Goal: Information Seeking & Learning: Learn about a topic

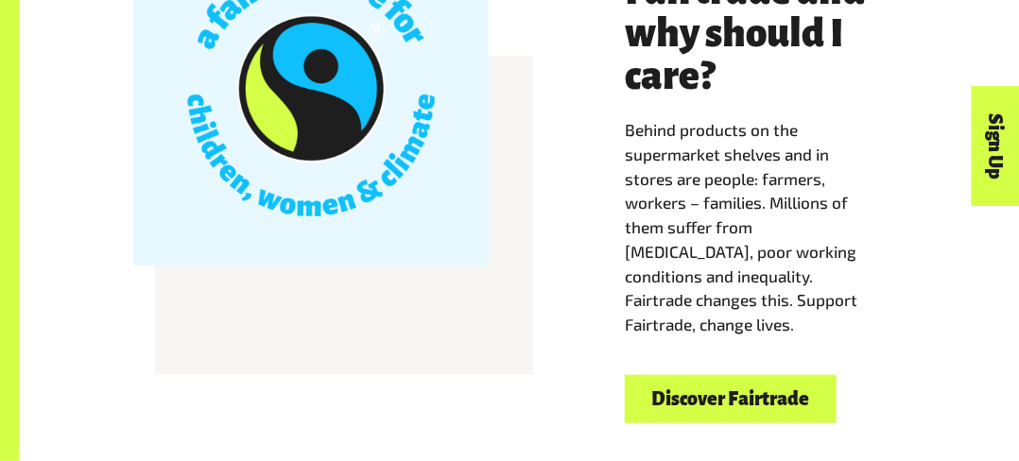
scroll to position [563, 0]
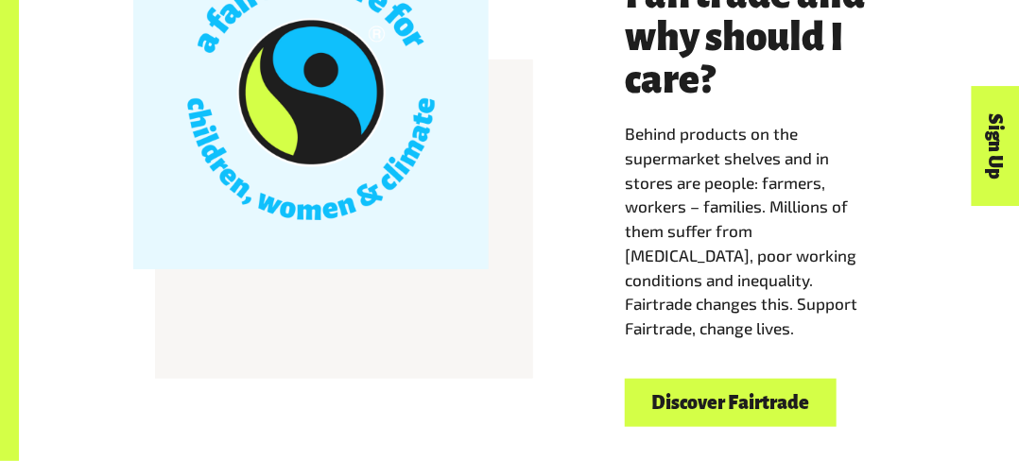
click at [600, 230] on div "Welcome to Fairtrade What is Fairtrade and why should I care? Behind products o…" at bounding box center [519, 165] width 908 height 521
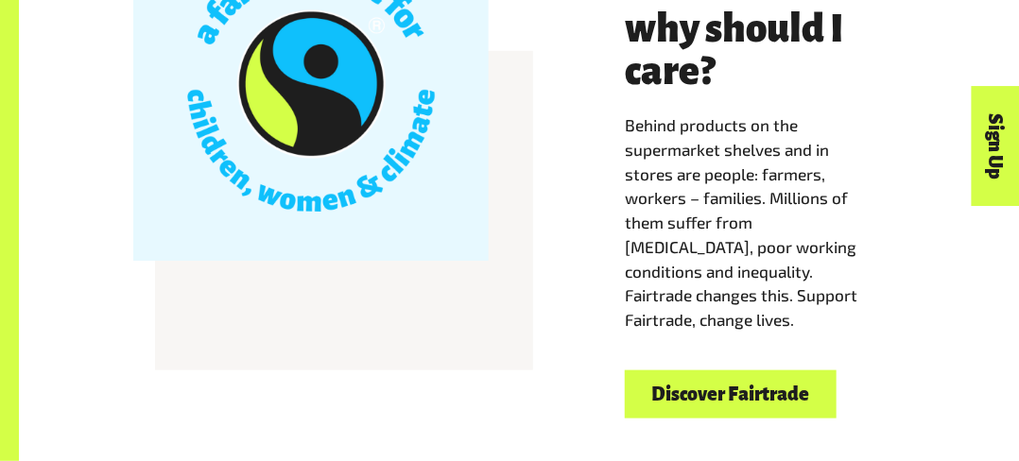
scroll to position [584, 0]
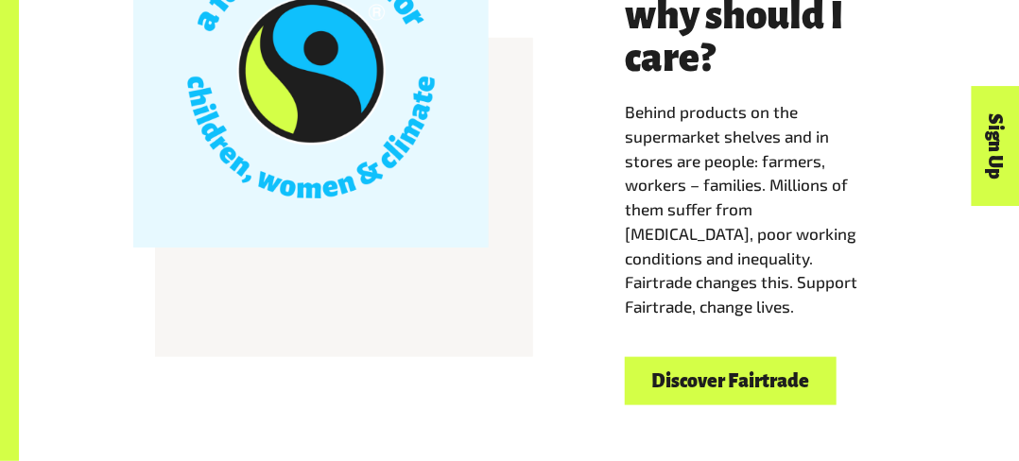
click at [720, 387] on link "Discover Fairtrade" at bounding box center [731, 381] width 212 height 48
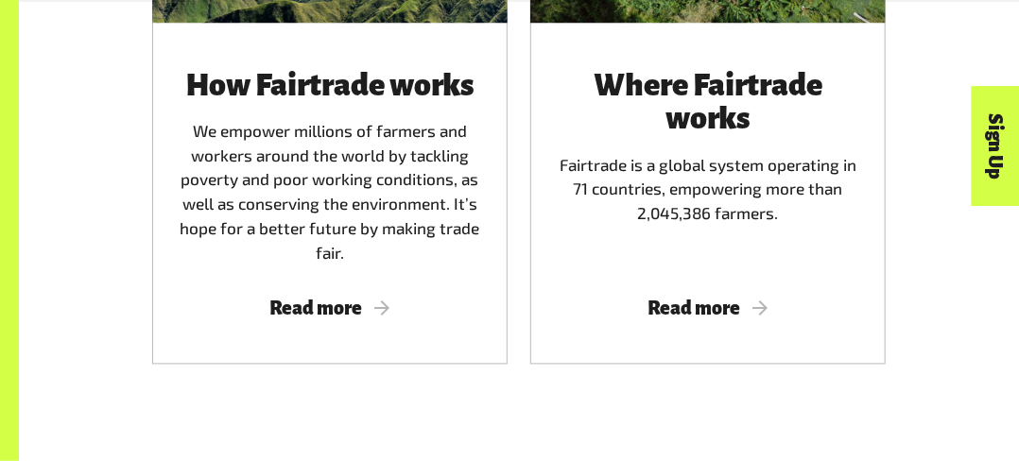
scroll to position [1159, 0]
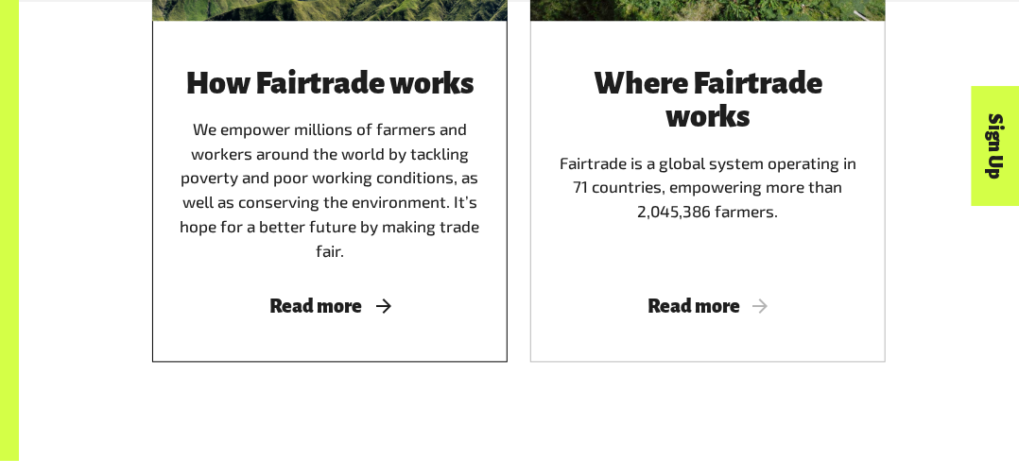
click at [319, 195] on div "How Fairtrade works We empower millions of farmers and workers around the world…" at bounding box center [330, 165] width 310 height 197
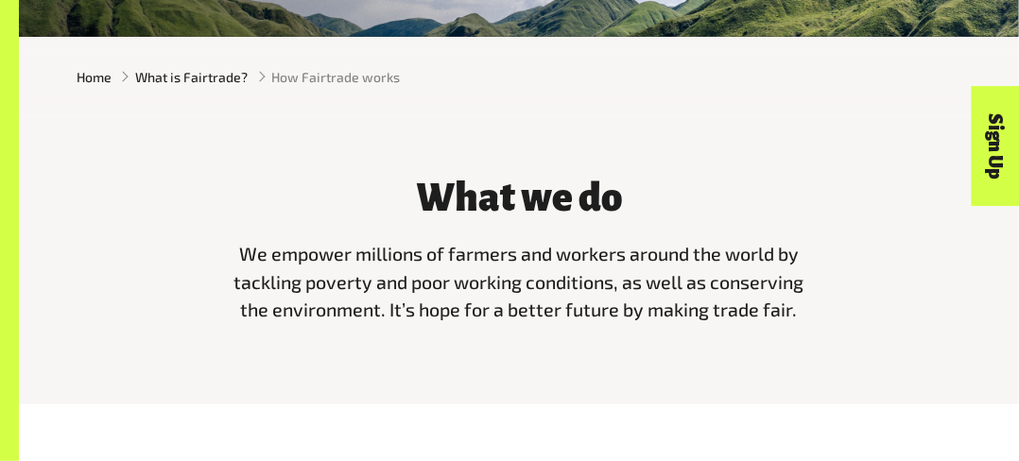
scroll to position [384, 0]
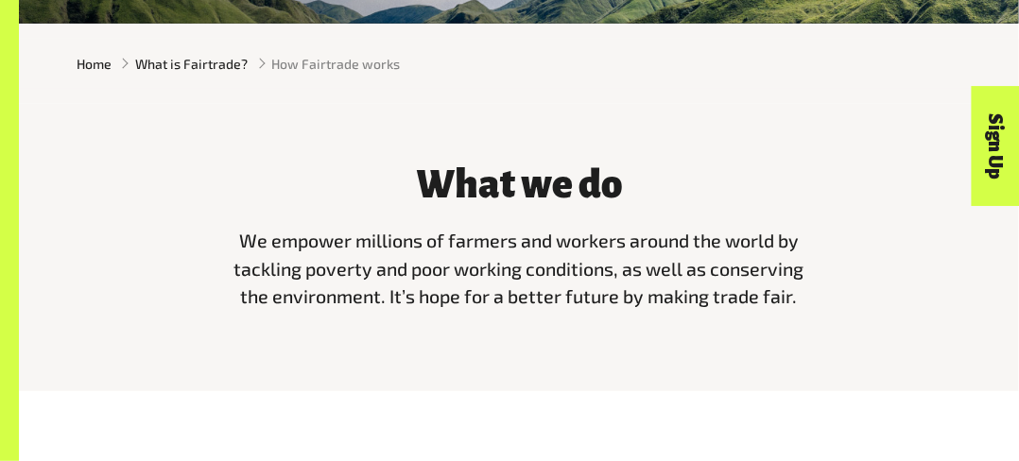
drag, startPoint x: 238, startPoint y: 243, endPoint x: 828, endPoint y: 292, distance: 592.1
click at [828, 292] on div "What we do We empower millions of farmers and workers around the world by tackl…" at bounding box center [519, 233] width 908 height 183
copy span "We empower millions of farmers and workers around the world by tackling poverty…"
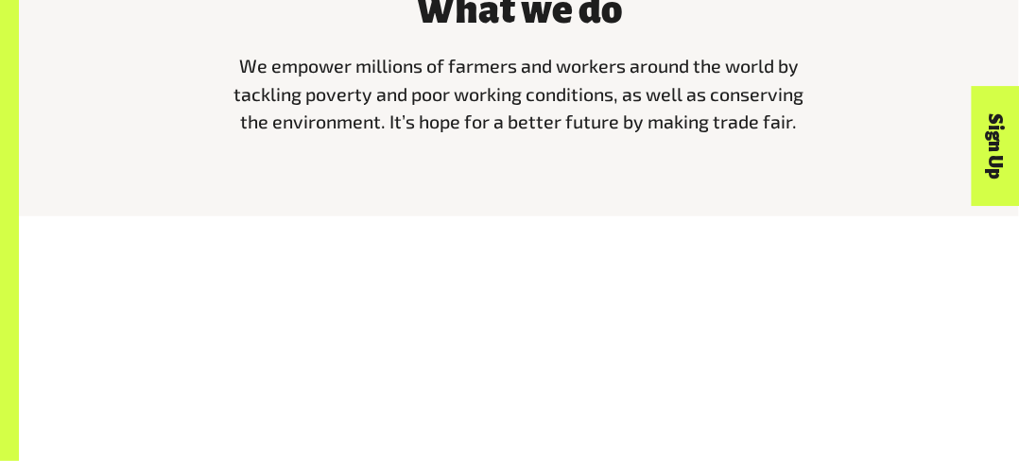
scroll to position [564, 0]
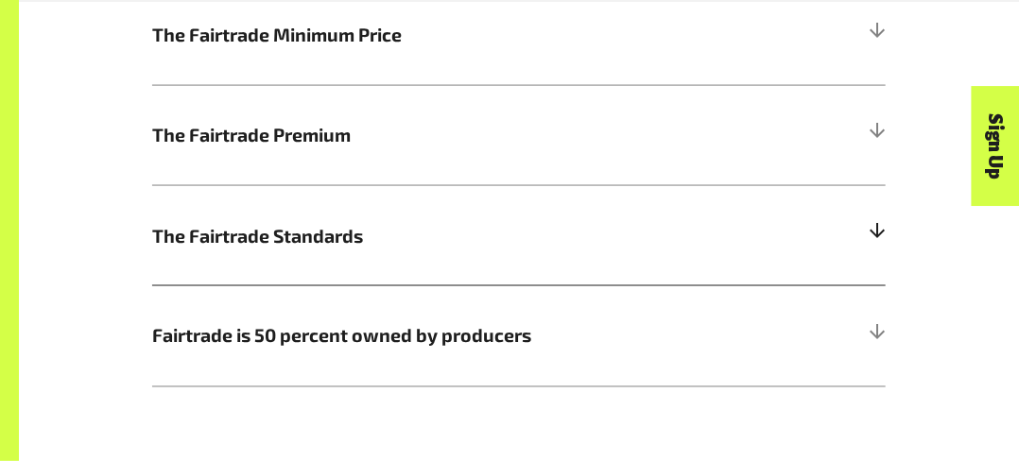
scroll to position [978, 0]
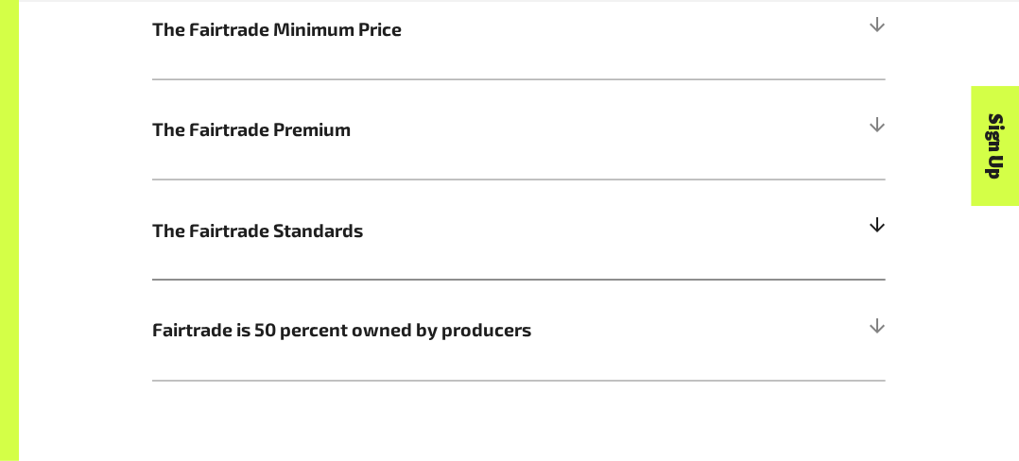
click at [408, 326] on span "Fairtrade is 50 percent owned by producers" at bounding box center [427, 330] width 550 height 27
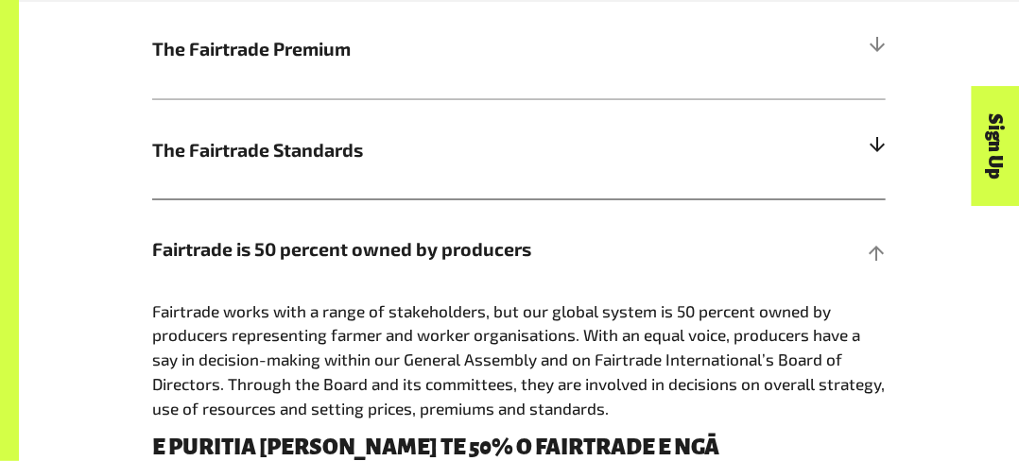
scroll to position [1059, 0]
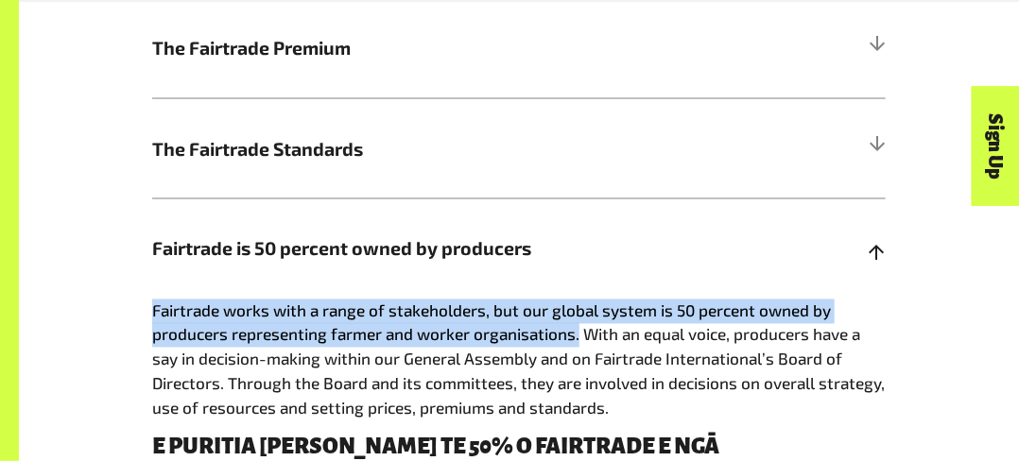
drag, startPoint x: 578, startPoint y: 344, endPoint x: 153, endPoint y: 313, distance: 425.7
click at [153, 313] on span "Fairtrade works with a range of stakeholders, but our global system is 50 perce…" at bounding box center [518, 360] width 733 height 116
copy span "Fairtrade works with a range of stakeholders, but our global system is 50 perce…"
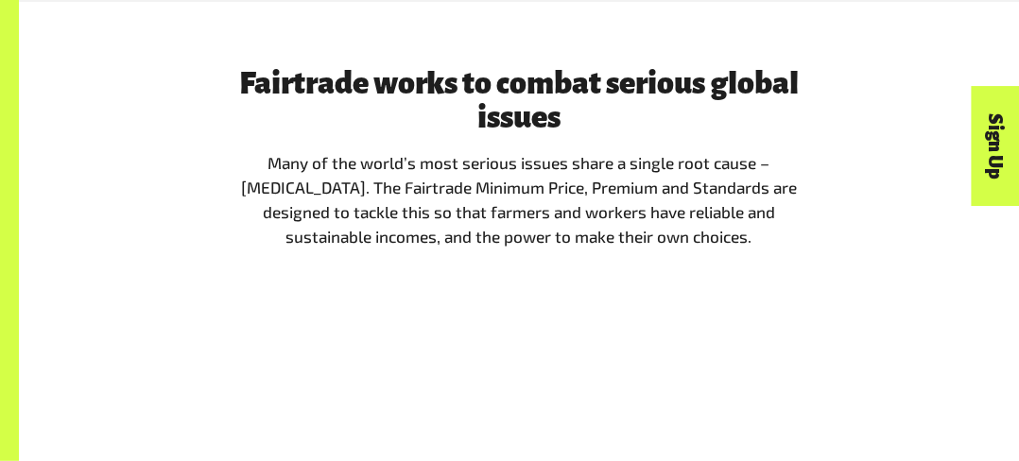
scroll to position [1821, 0]
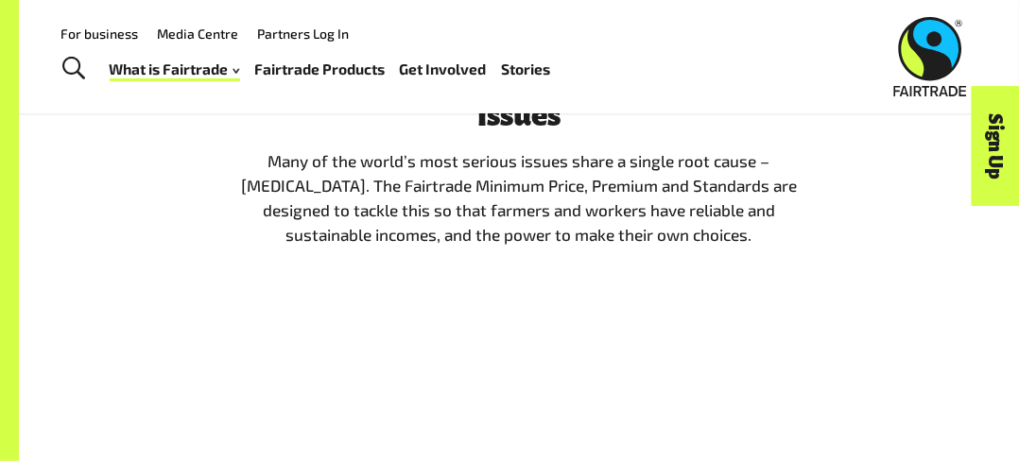
click at [268, 149] on p "Many of the world’s most serious issues share a single root cause – [MEDICAL_DA…" at bounding box center [519, 197] width 582 height 97
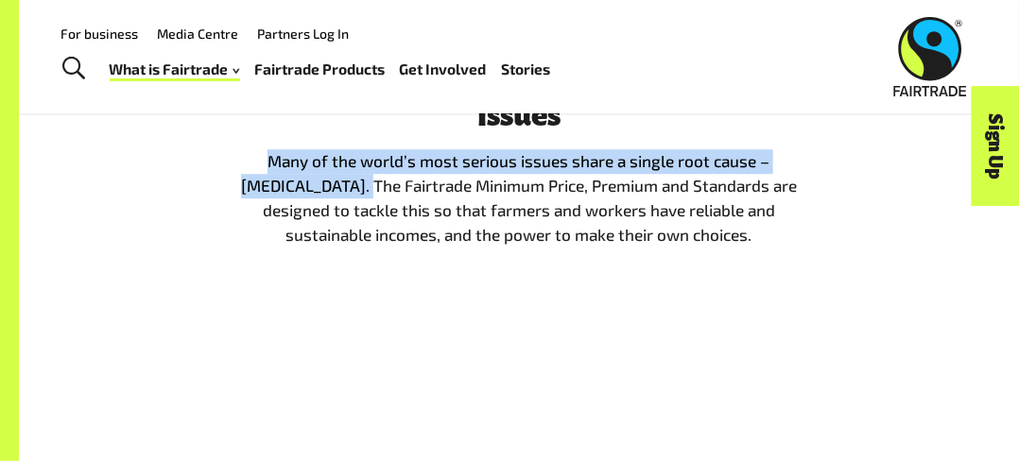
drag, startPoint x: 289, startPoint y: 146, endPoint x: 156, endPoint y: 123, distance: 135.2
click at [148, 126] on div "Fairtrade works to combat serious global issues Many of the world’s most seriou…" at bounding box center [519, 164] width 908 height 198
copy p "Many of the world’s most serious issues share a single root cause – [MEDICAL_DA…"
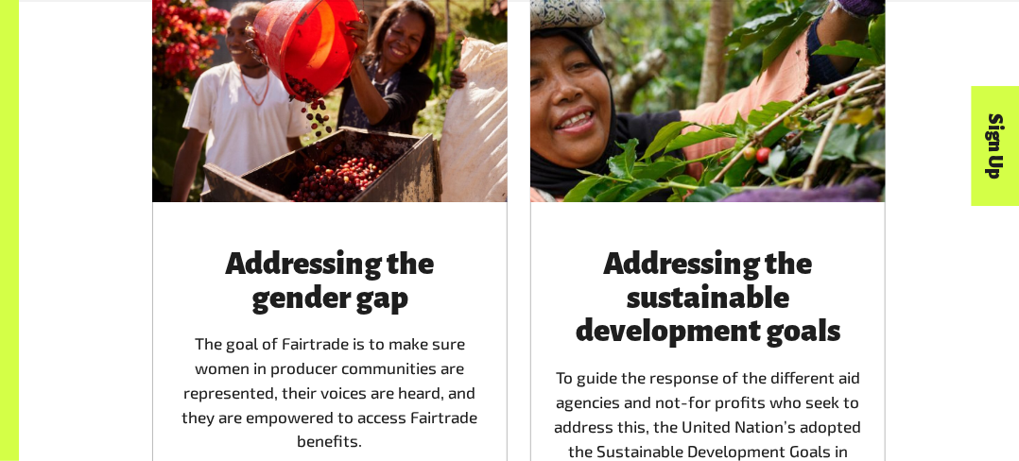
scroll to position [2234, 0]
